Goal: Find specific page/section: Find specific page/section

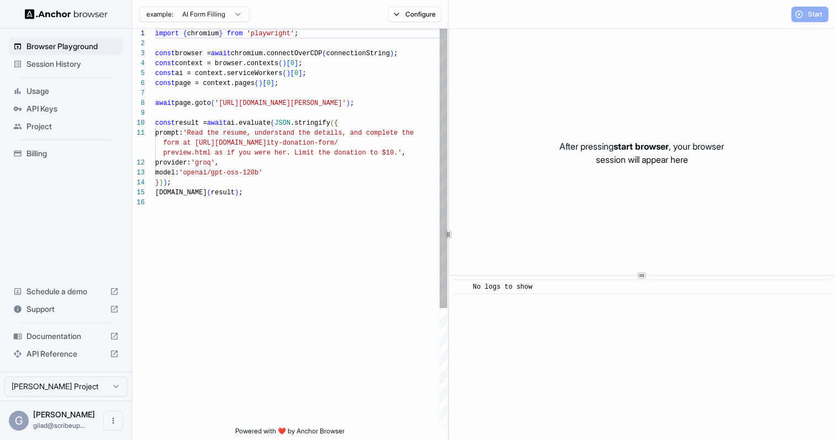
scroll to position [99, 0]
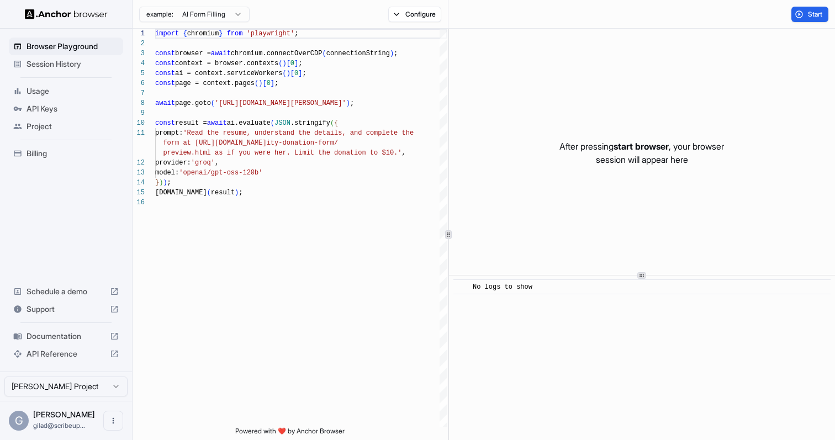
click at [71, 69] on div "Session History" at bounding box center [66, 64] width 114 height 18
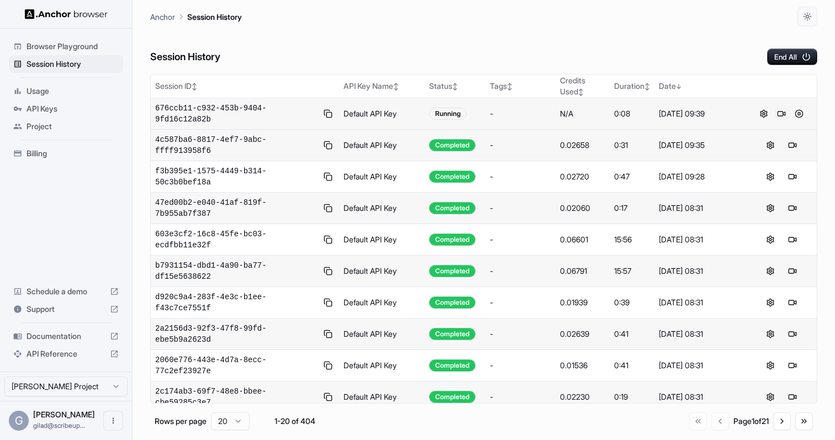
click at [779, 113] on button at bounding box center [781, 113] width 13 height 13
